Goal: Information Seeking & Learning: Learn about a topic

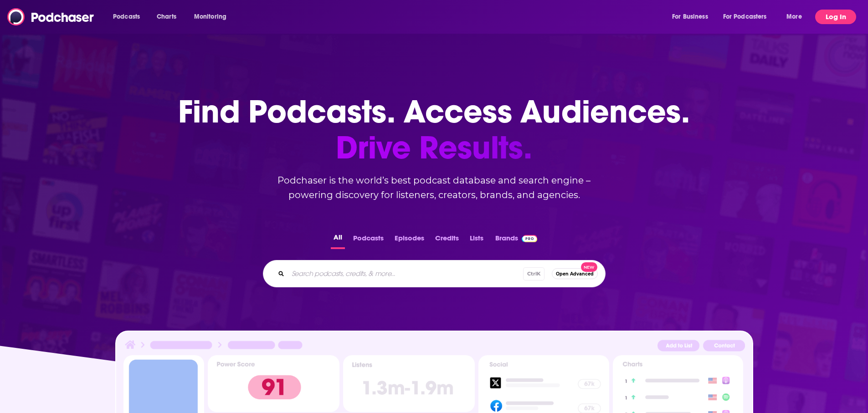
click at [825, 19] on button "Log In" at bounding box center [835, 17] width 41 height 15
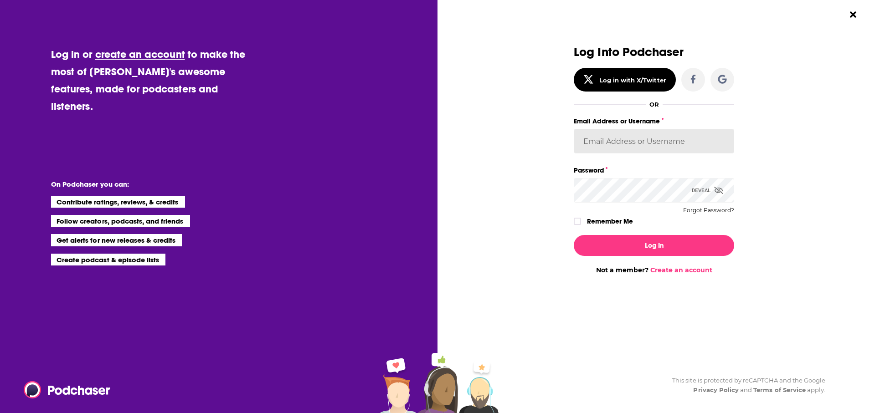
type input "[EMAIL_ADDRESS][DOMAIN_NAME]"
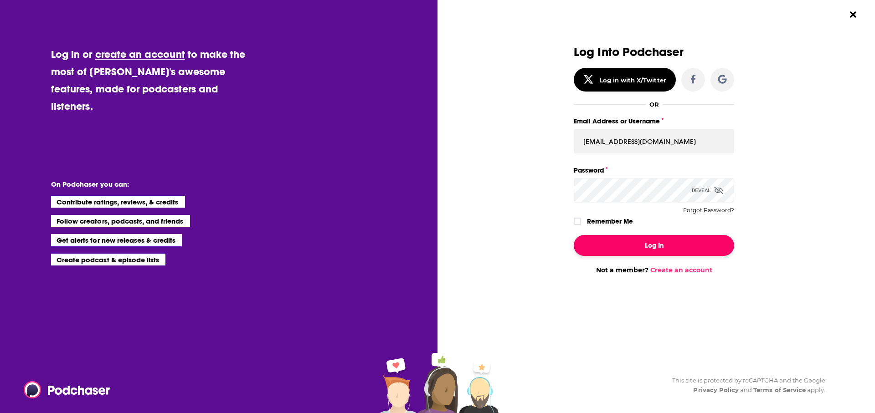
click at [644, 245] on button "Log In" at bounding box center [654, 245] width 160 height 21
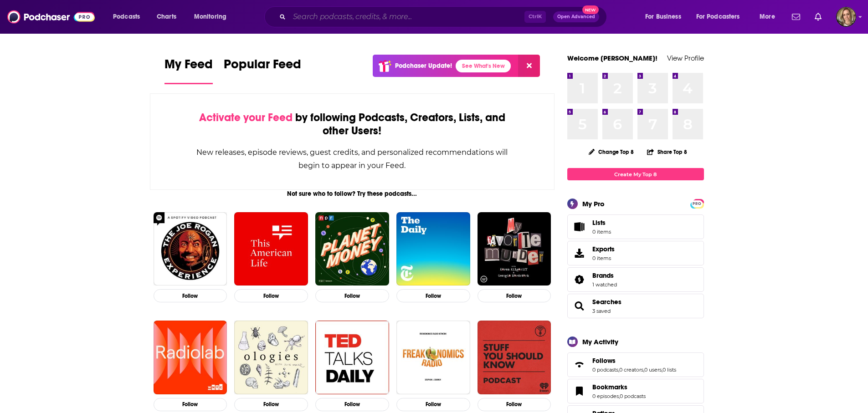
click at [360, 21] on input "Search podcasts, credits, & more..." at bounding box center [406, 17] width 235 height 15
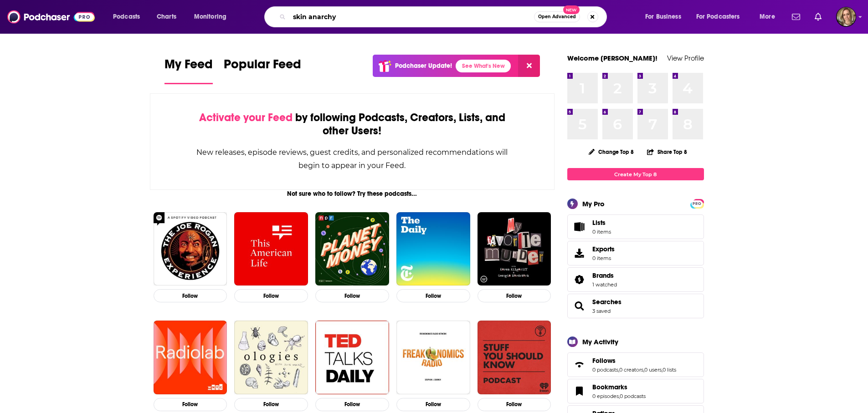
type input "skin anarchy"
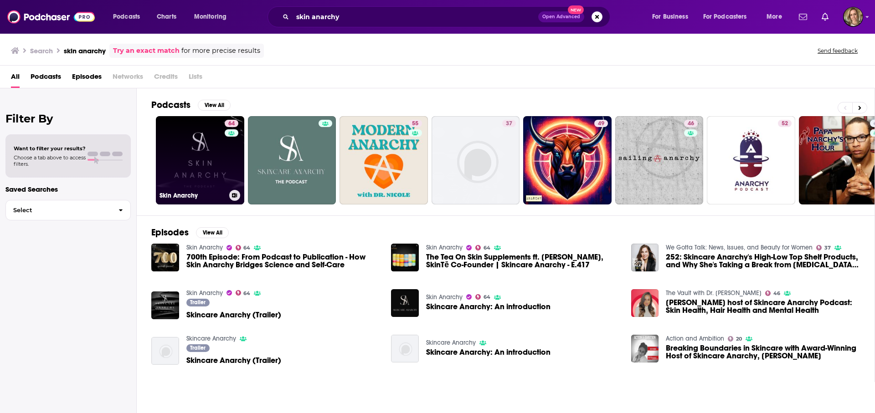
click at [211, 165] on link "64 Skin Anarchy" at bounding box center [200, 160] width 88 height 88
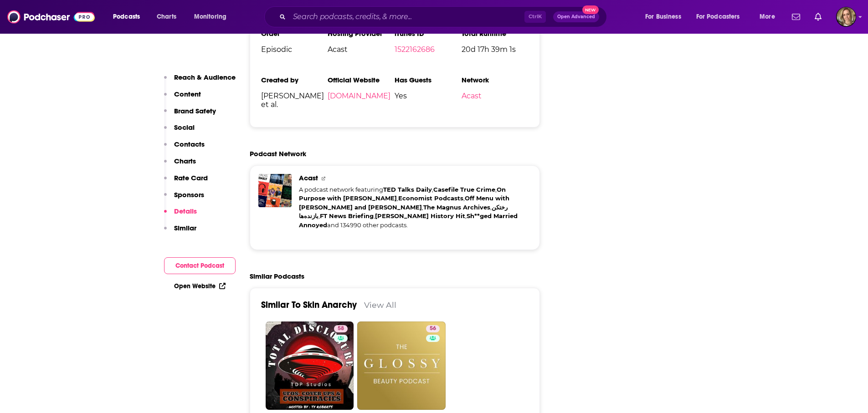
scroll to position [1914, 0]
